Goal: Entertainment & Leisure: Consume media (video, audio)

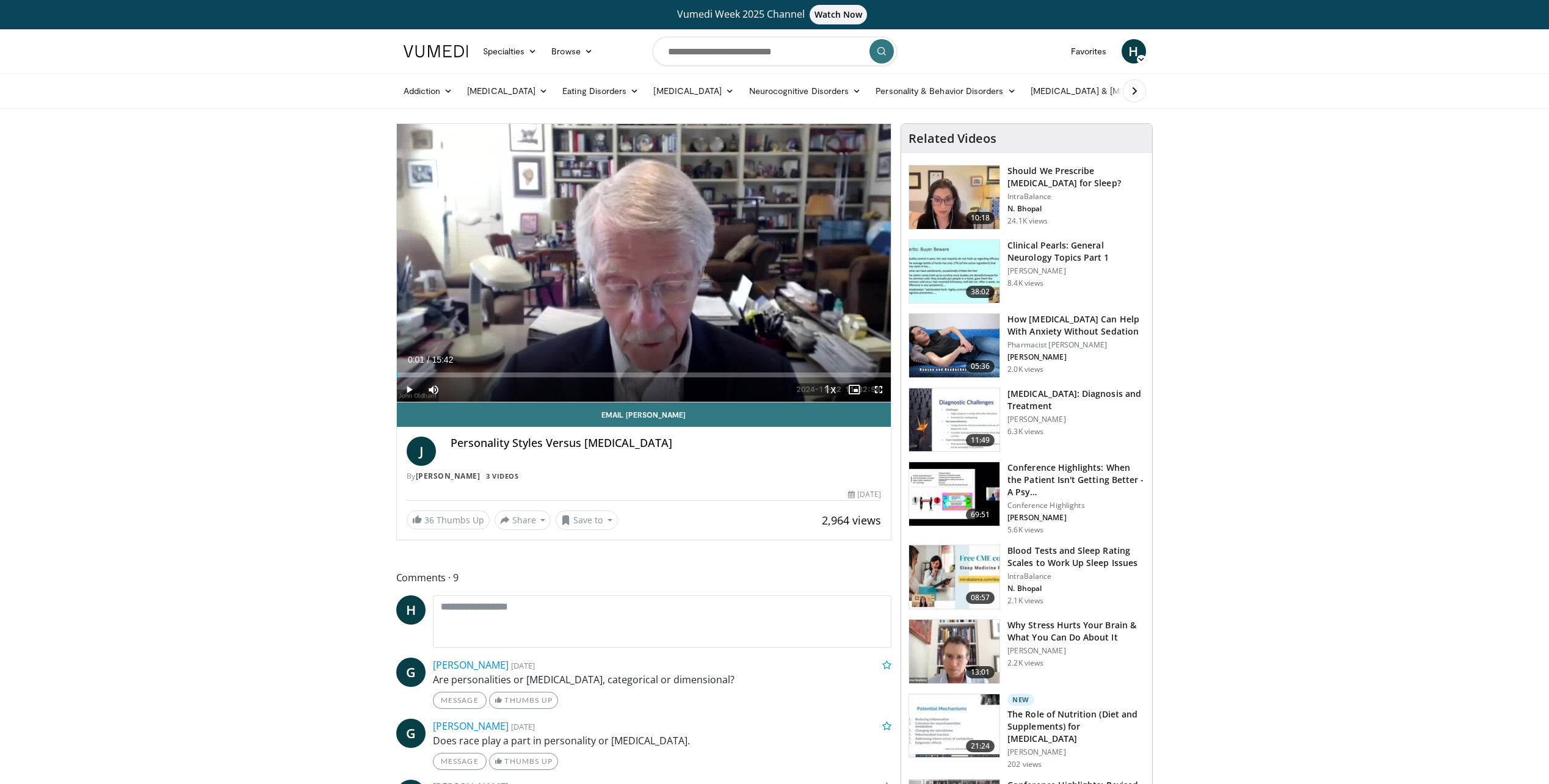
click at [405, 388] on span "Video Player" at bounding box center [409, 389] width 24 height 24
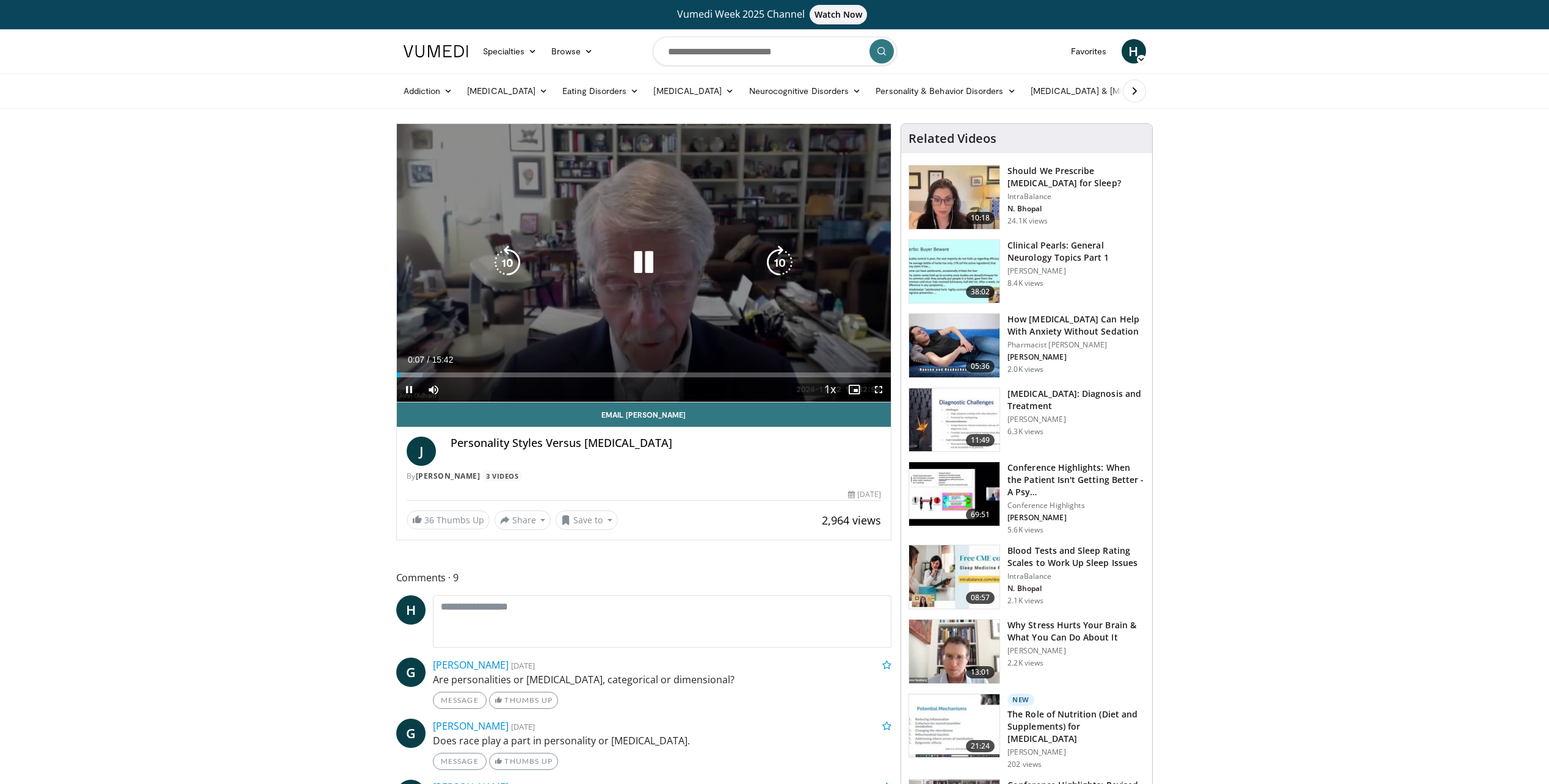
click at [642, 262] on icon "Video Player" at bounding box center [644, 263] width 35 height 35
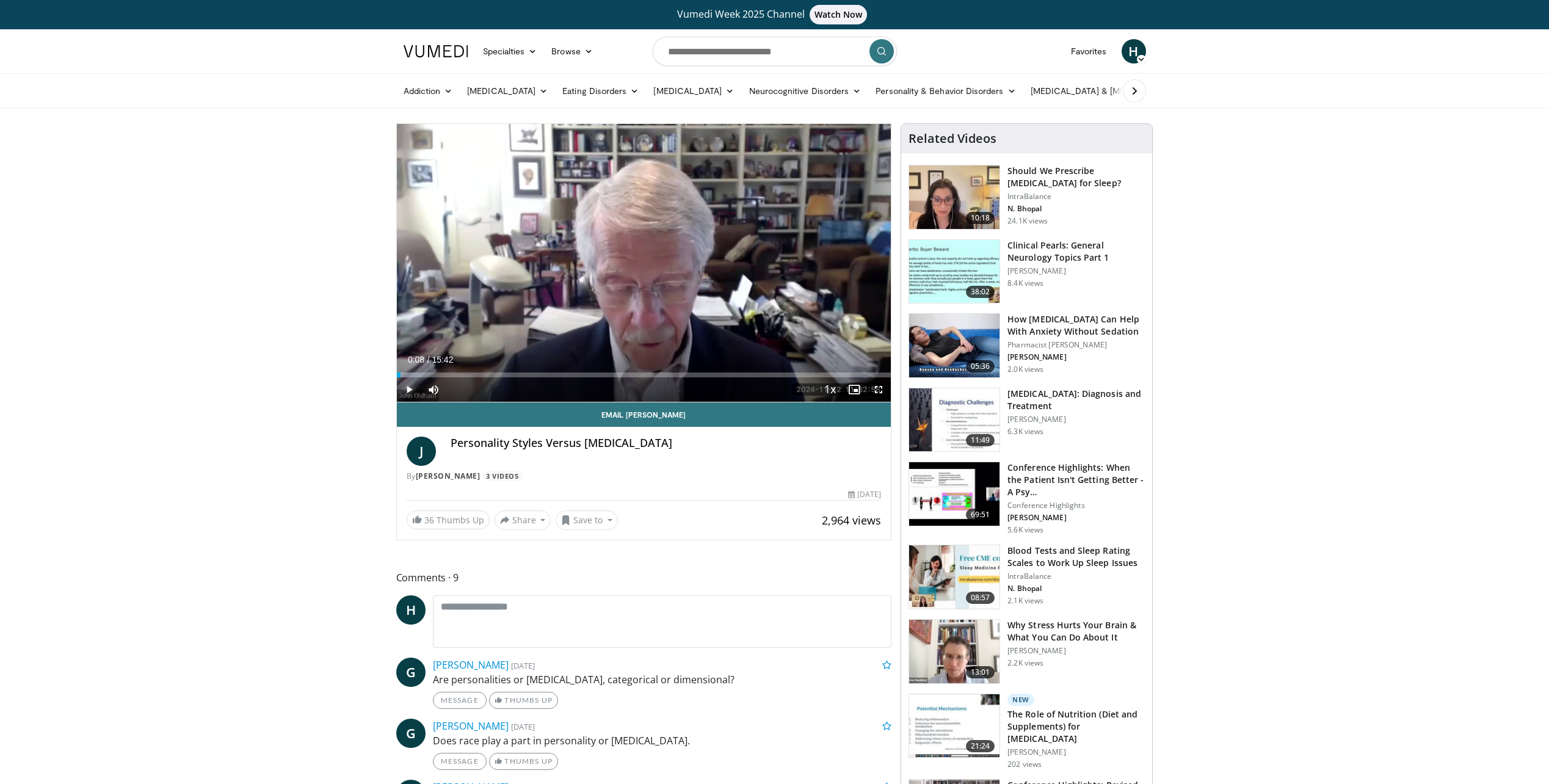
click at [403, 383] on span "Video Player" at bounding box center [409, 389] width 24 height 24
click at [526, 377] on div "Progress Bar" at bounding box center [527, 374] width 2 height 5
click at [507, 375] on div "04:10" at bounding box center [462, 374] width 131 height 5
click at [670, 374] on div "Progress Bar" at bounding box center [671, 374] width 2 height 5
click at [664, 375] on div "Progress Bar" at bounding box center [665, 374] width 2 height 5
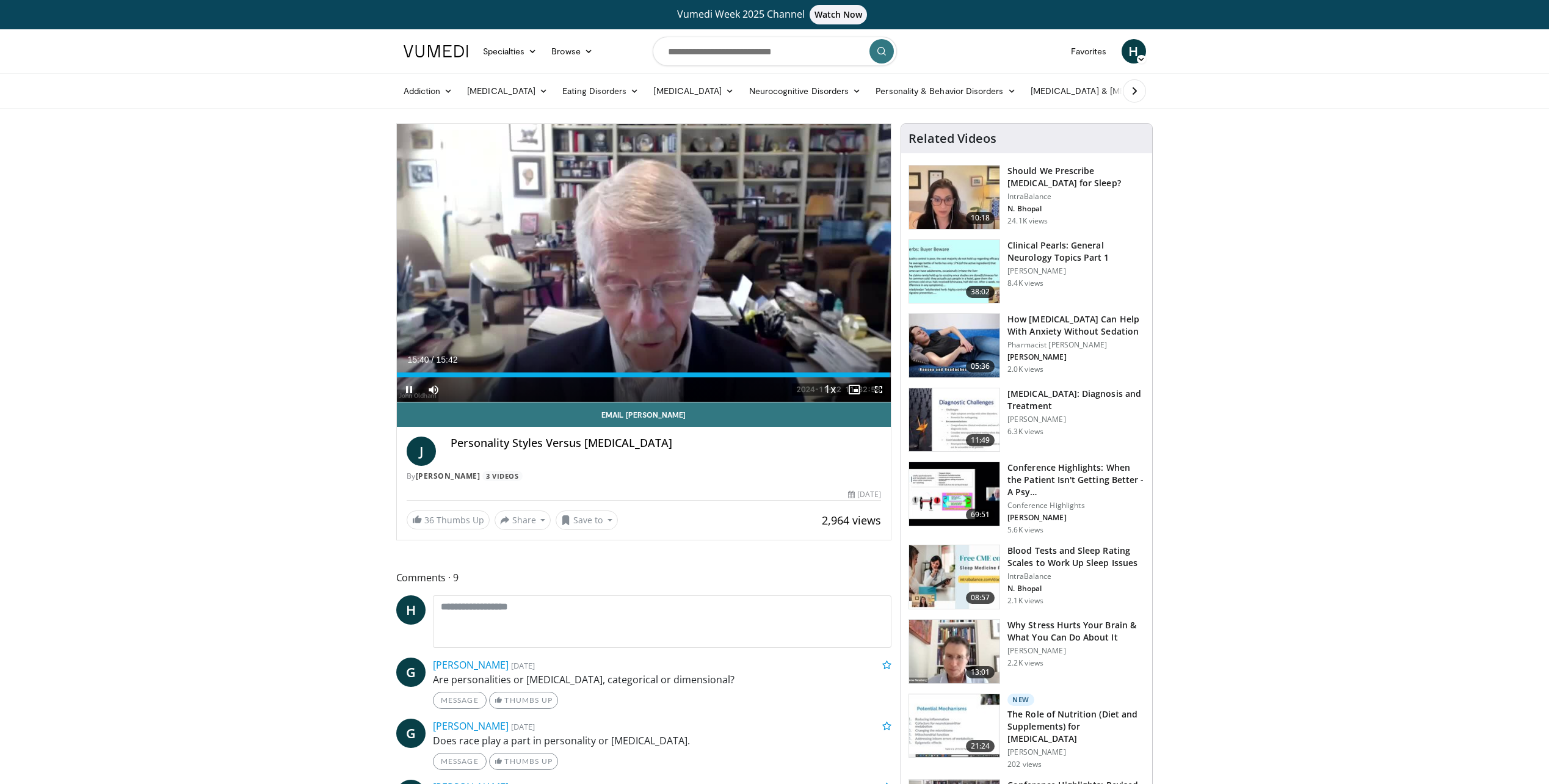
click at [409, 392] on span "Video Player" at bounding box center [409, 389] width 24 height 24
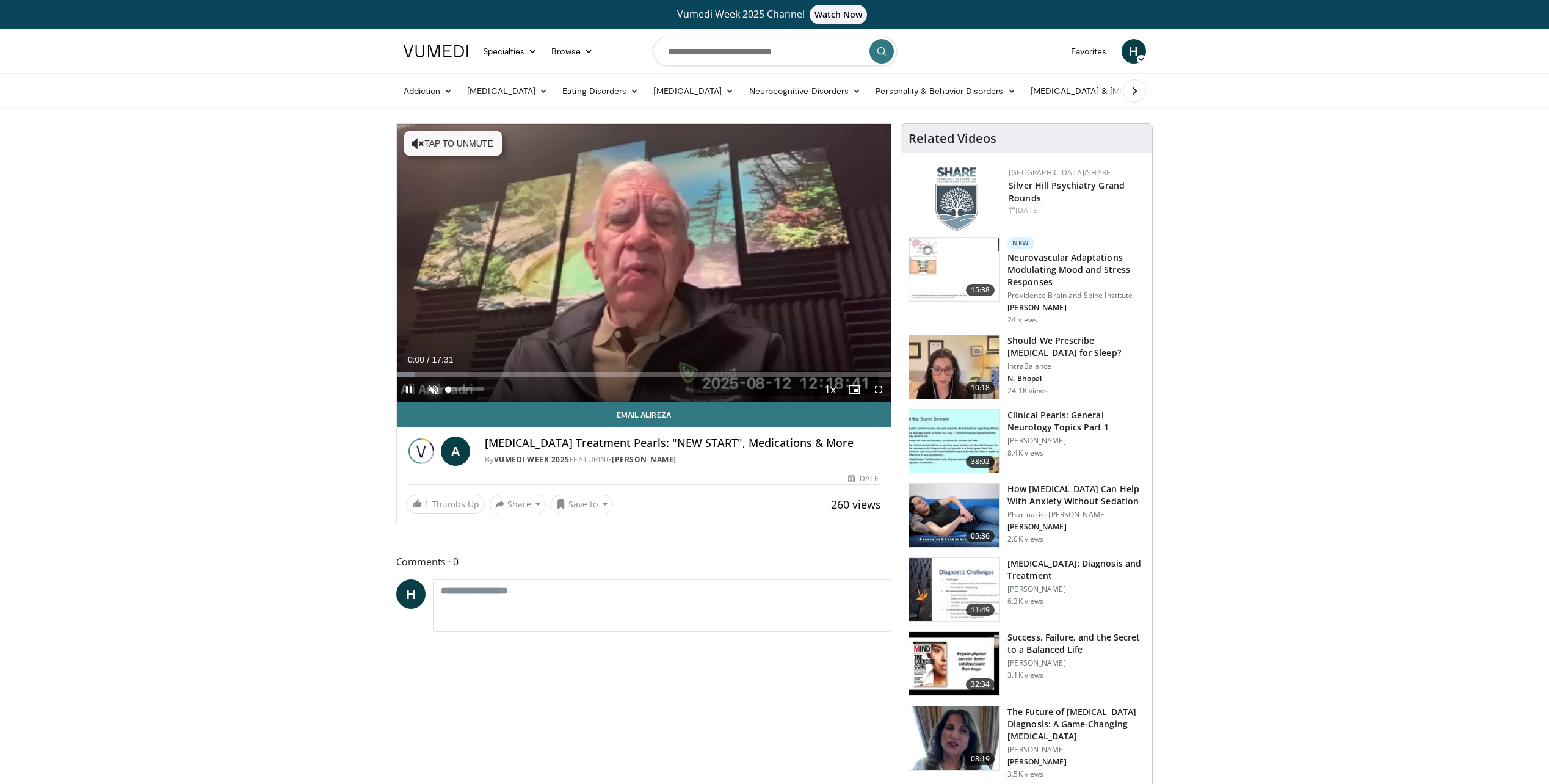
click at [429, 386] on span "Video Player" at bounding box center [433, 389] width 24 height 24
click at [406, 395] on span "Video Player" at bounding box center [409, 389] width 24 height 24
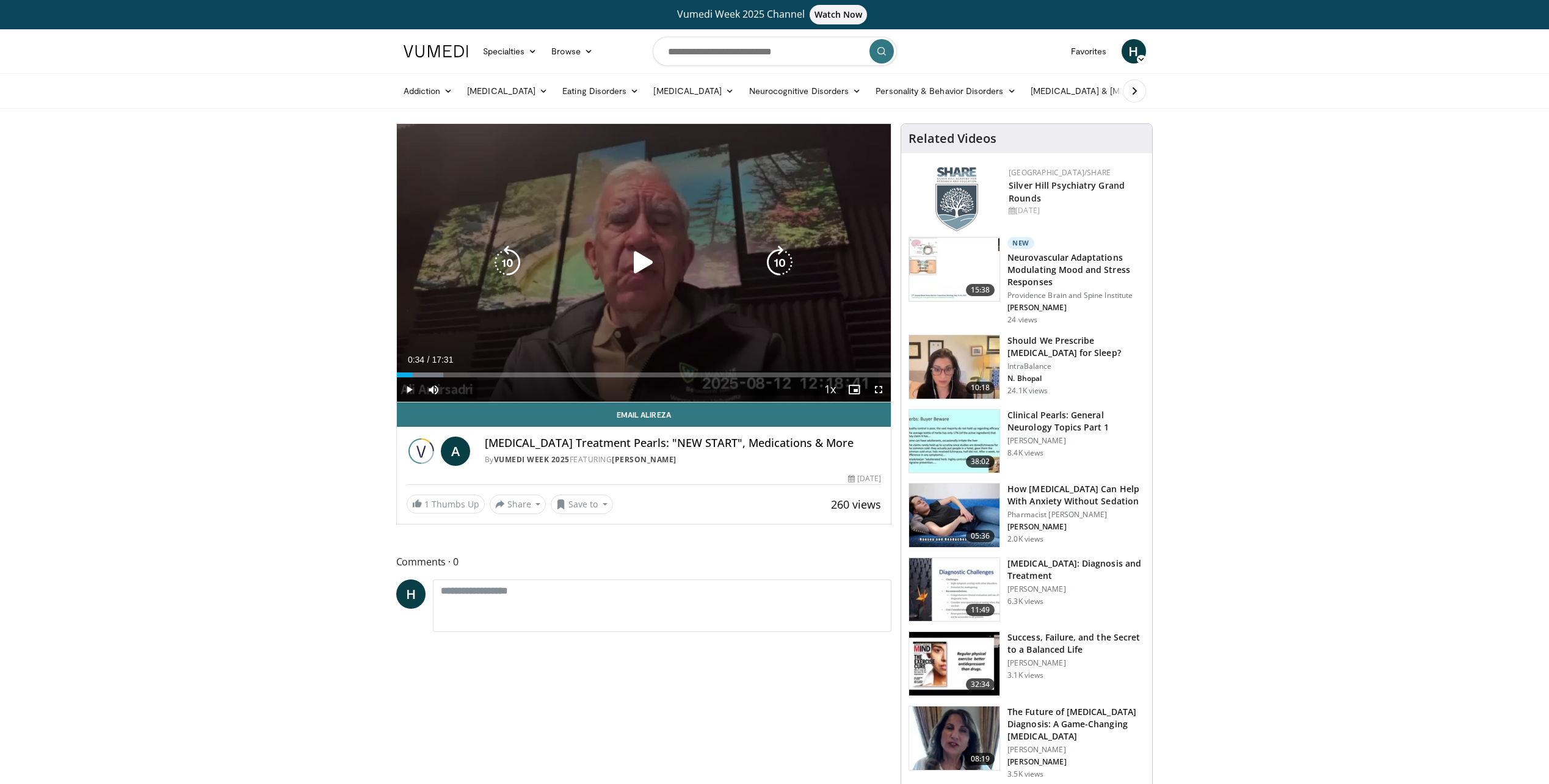
click at [652, 255] on icon "Video Player" at bounding box center [644, 263] width 35 height 35
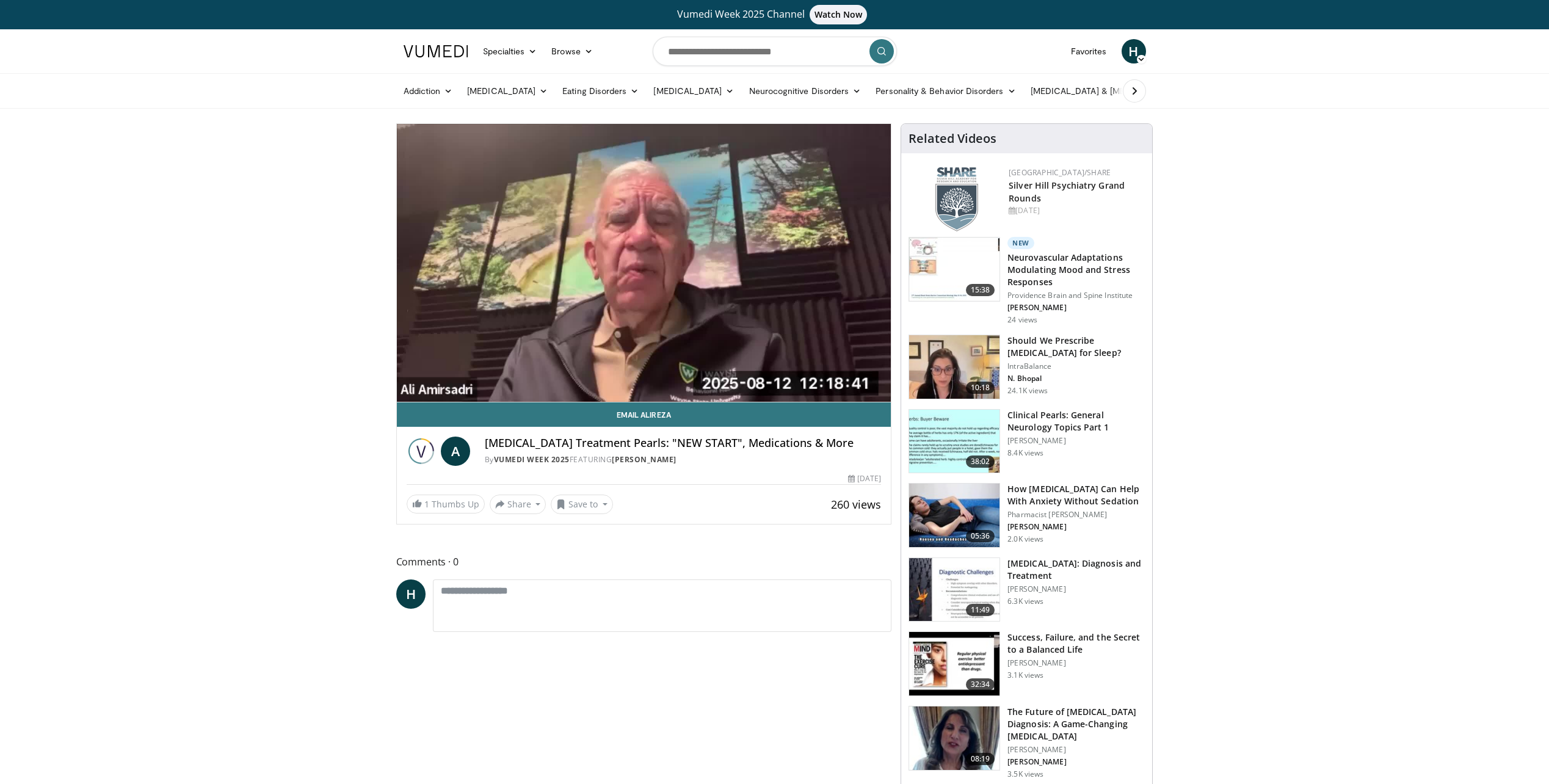
click at [484, 315] on div "10 seconds Tap to unmute" at bounding box center [645, 263] width 495 height 278
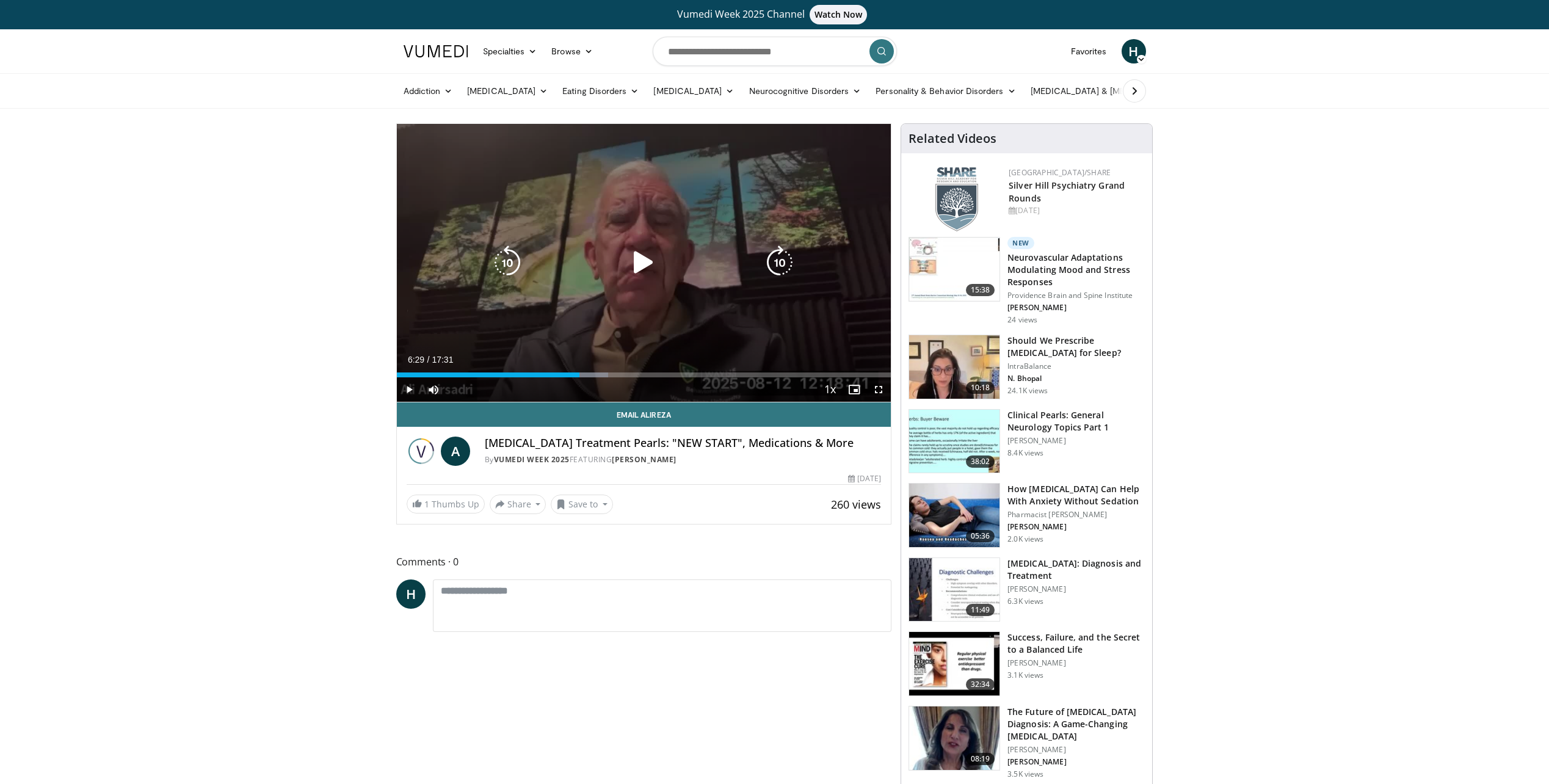
click at [642, 264] on icon "Video Player" at bounding box center [644, 263] width 35 height 35
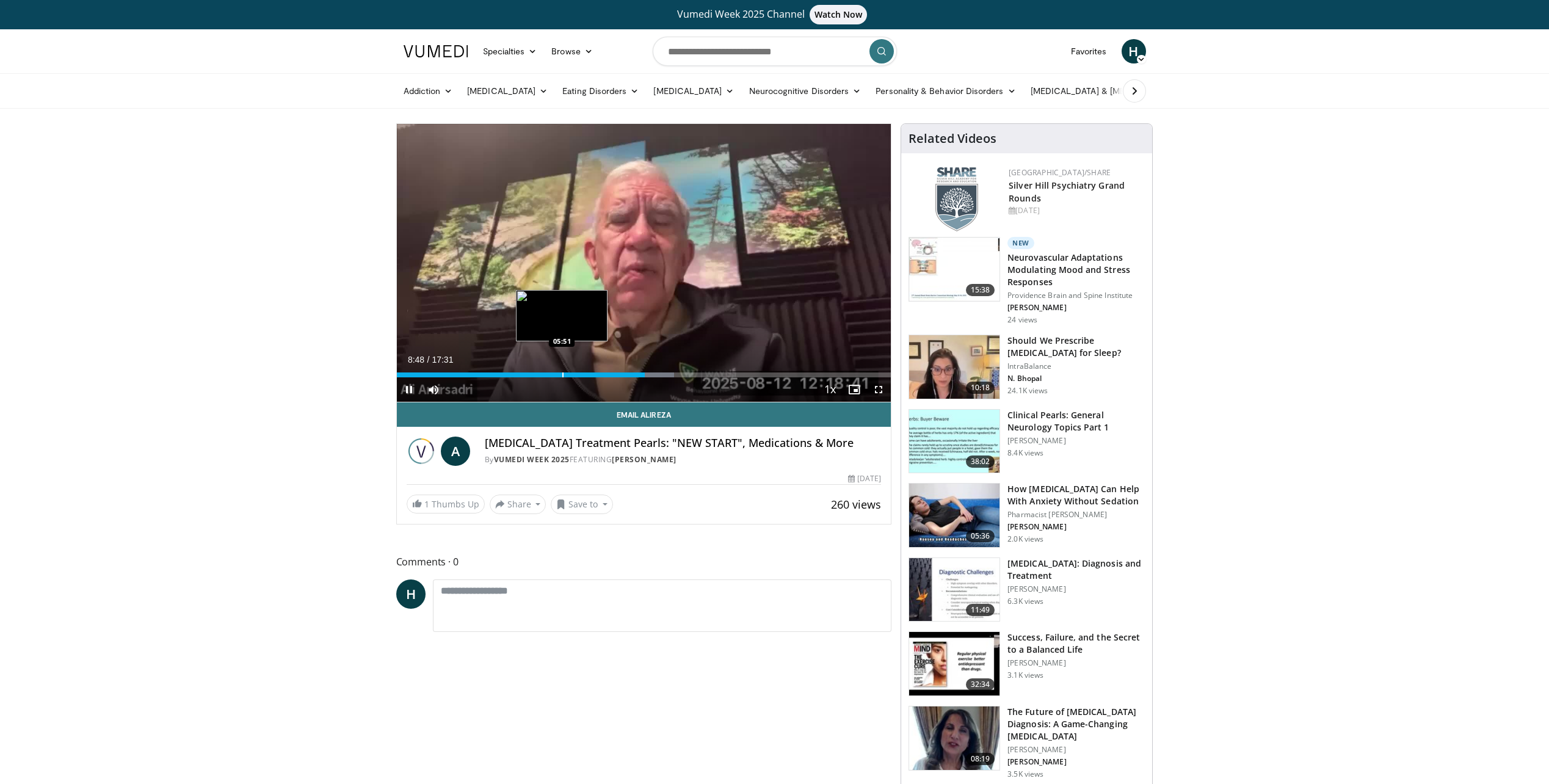
click at [562, 373] on div "Progress Bar" at bounding box center [563, 374] width 2 height 5
click at [568, 373] on div "Progress Bar" at bounding box center [568, 374] width 2 height 5
click at [573, 375] on div "Progress Bar" at bounding box center [574, 374] width 2 height 5
click at [621, 374] on div "Progress Bar" at bounding box center [622, 374] width 2 height 5
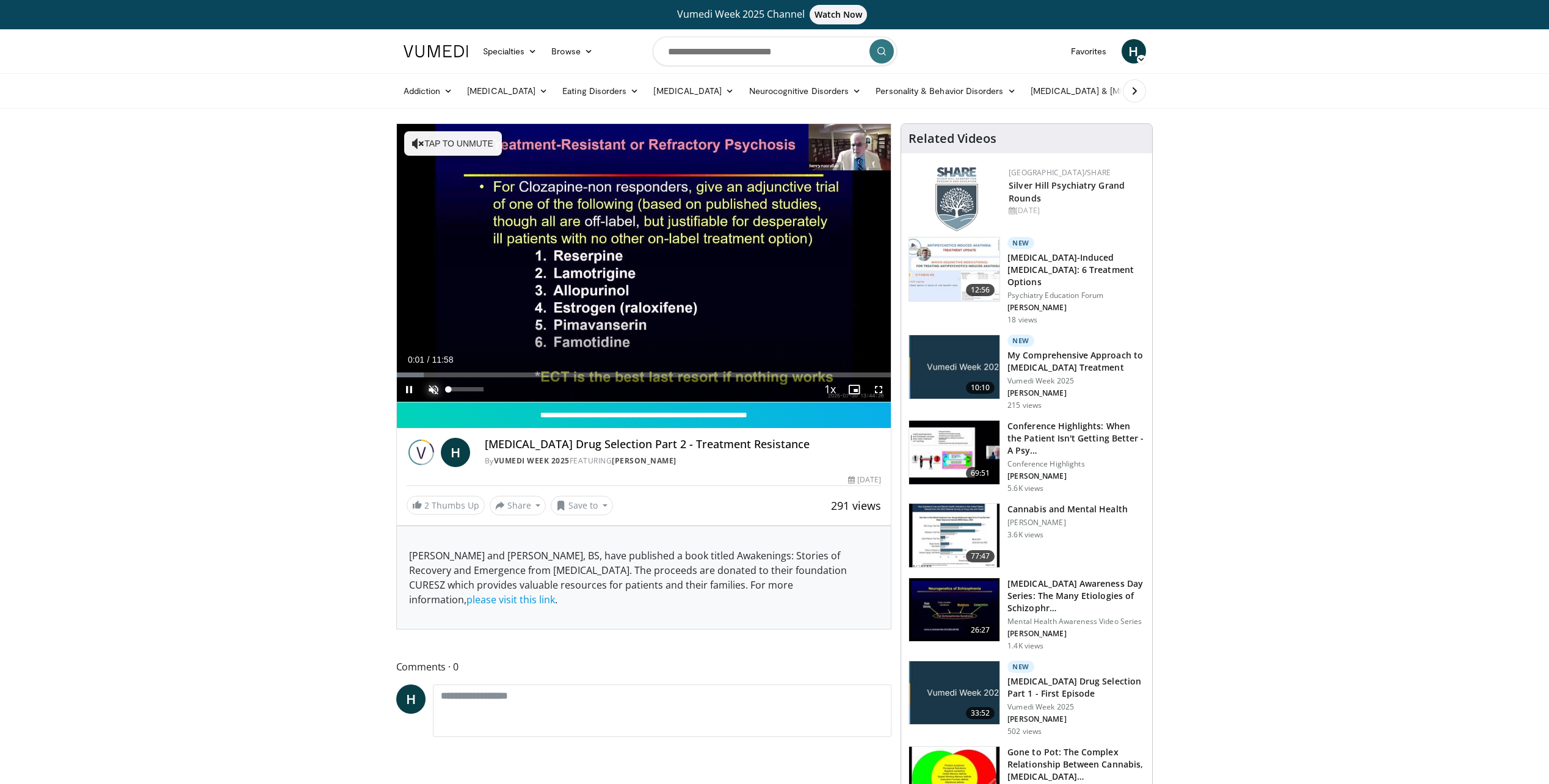
click at [440, 390] on span "Video Player" at bounding box center [433, 389] width 24 height 24
click at [399, 372] on div "Loaded : 52.93% 05:17 00:04" at bounding box center [645, 374] width 495 height 5
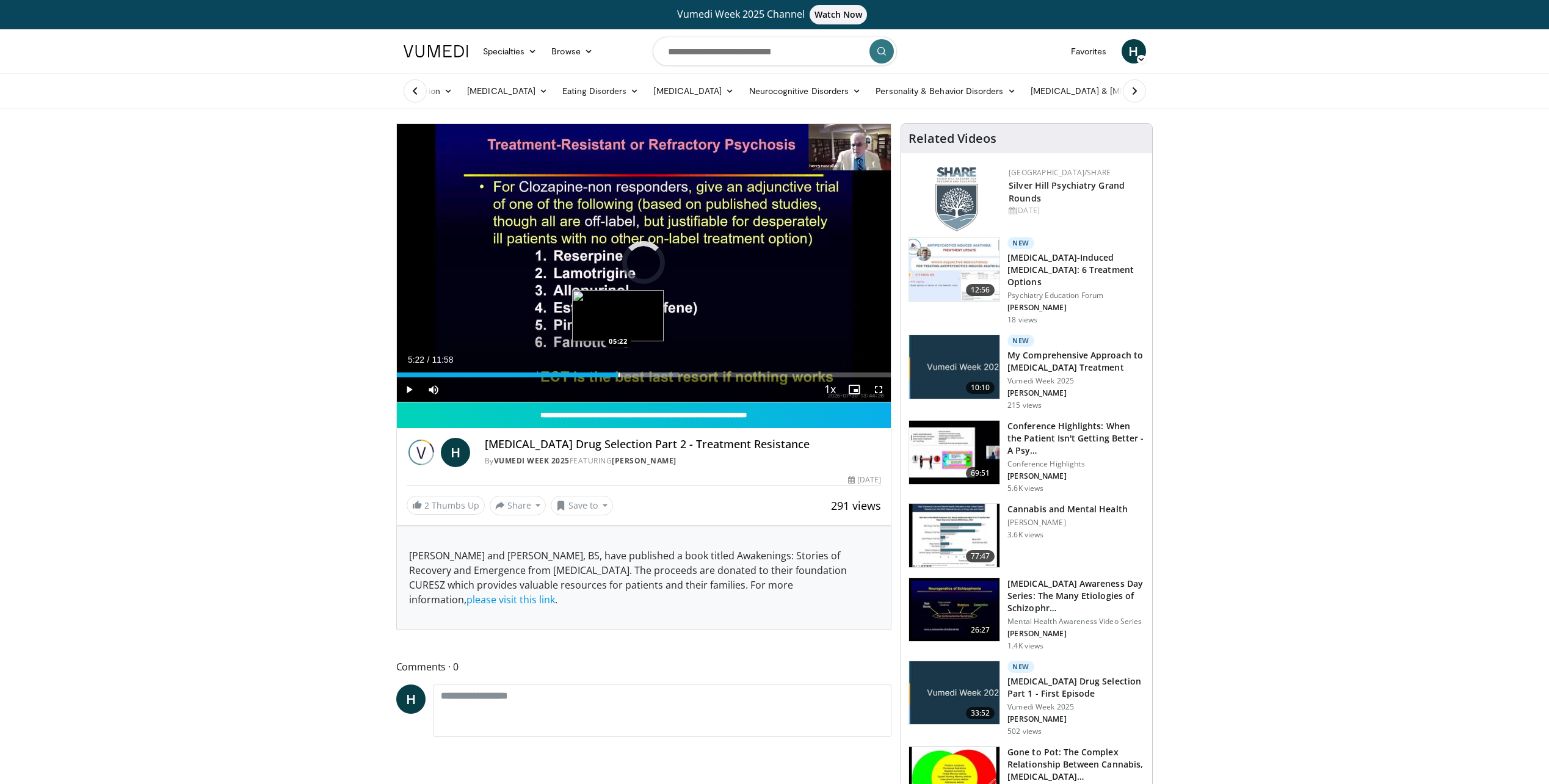
click at [618, 373] on div "Loaded : 57.11% 05:22 05:22" at bounding box center [645, 374] width 495 height 5
click at [594, 372] on div "Progress Bar" at bounding box center [594, 374] width 2 height 5
click at [699, 374] on div "Progress Bar" at bounding box center [700, 374] width 2 height 5
click at [685, 374] on div "07:20" at bounding box center [549, 374] width 304 height 5
click at [674, 374] on div "Progress Bar" at bounding box center [675, 374] width 2 height 5
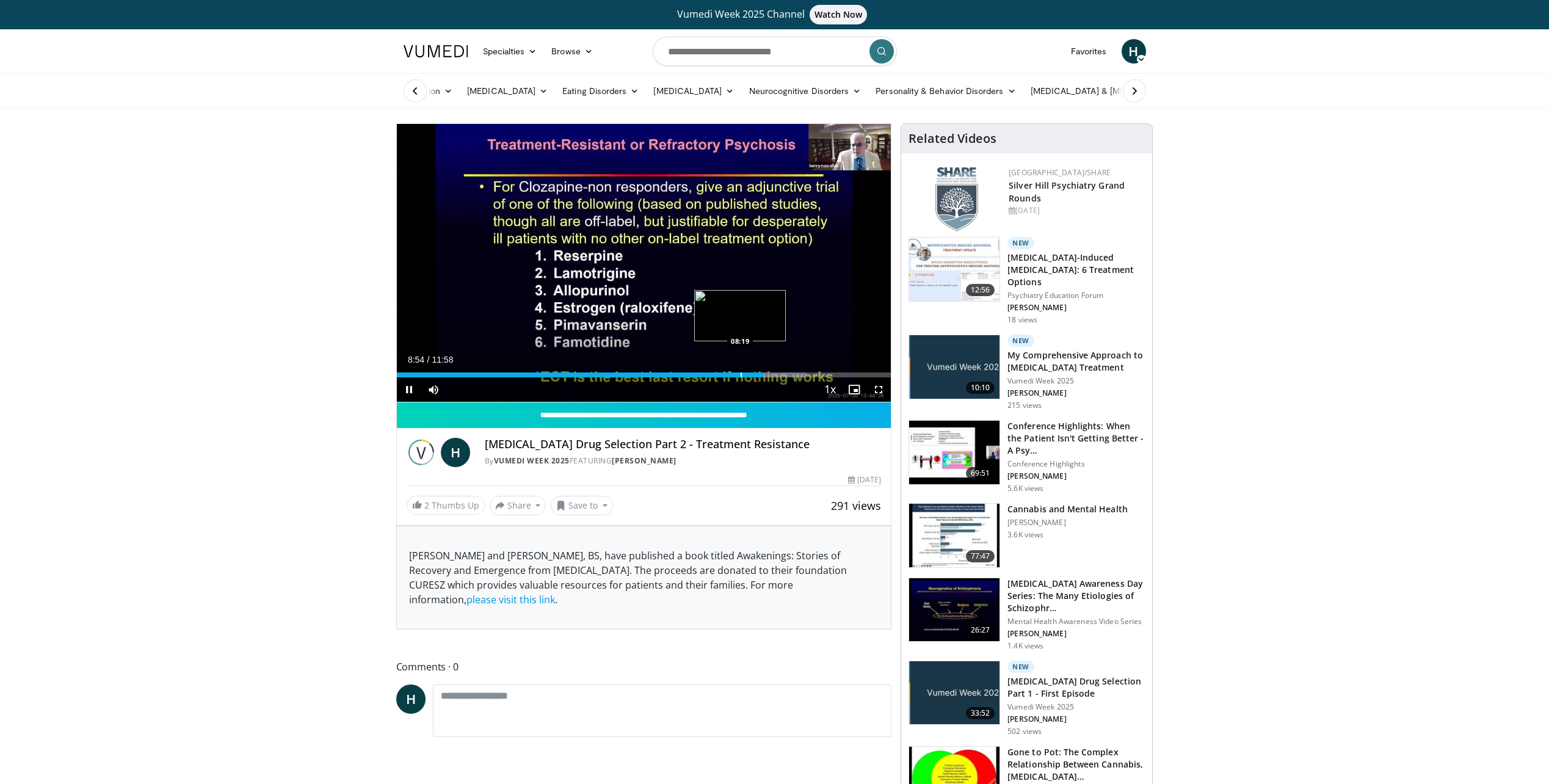
click at [739, 374] on div "Loaded : 82.82% 08:54 08:19" at bounding box center [645, 374] width 495 height 5
click at [727, 374] on div "Progress Bar" at bounding box center [728, 374] width 2 height 5
click at [716, 374] on div "Progress Bar" at bounding box center [717, 374] width 2 height 5
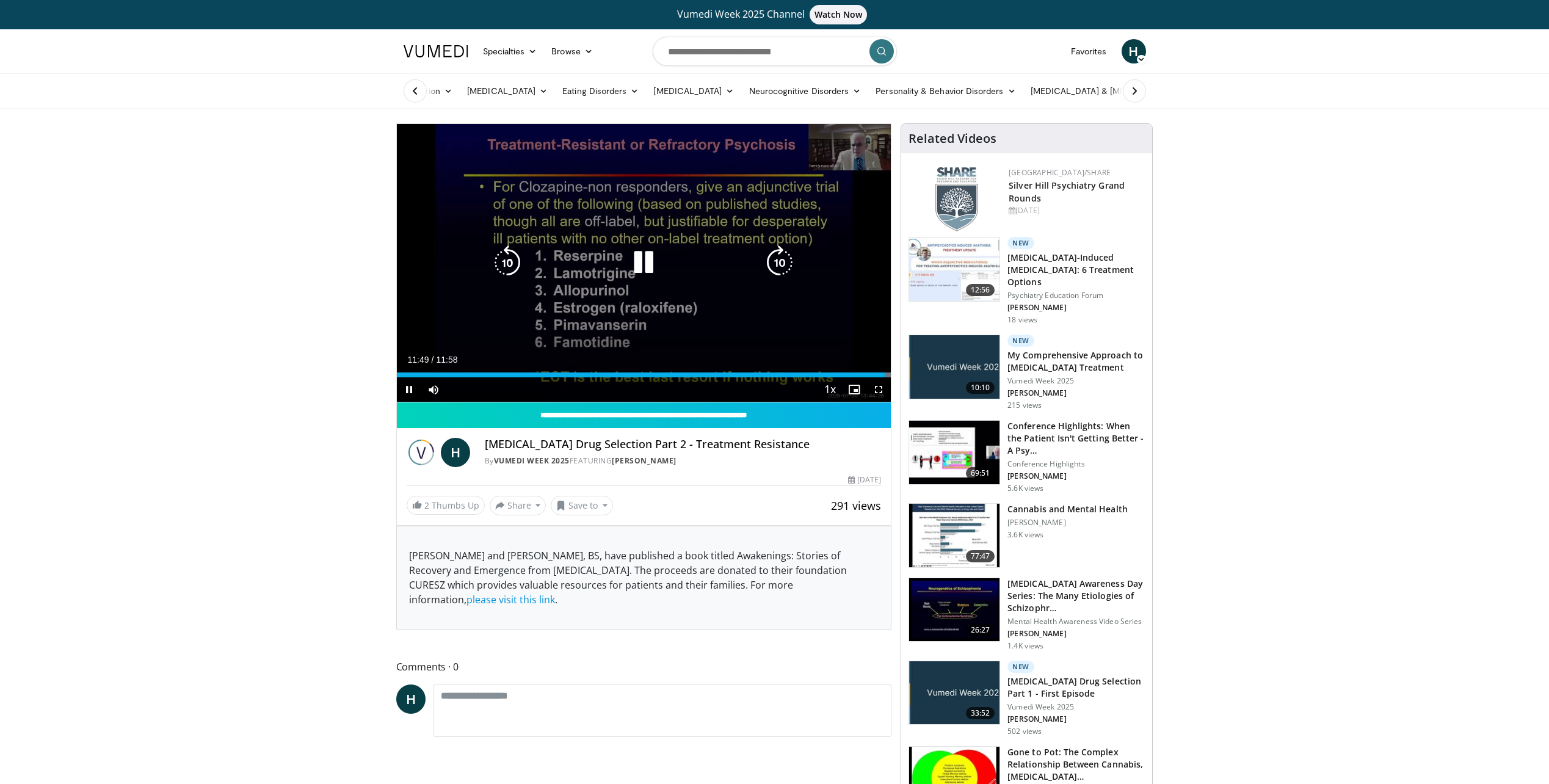
click at [469, 314] on div "10 seconds Tap to unmute" at bounding box center [645, 263] width 495 height 278
click at [420, 334] on div "10 seconds Tap to unmute" at bounding box center [645, 263] width 495 height 278
